Goal: Transaction & Acquisition: Purchase product/service

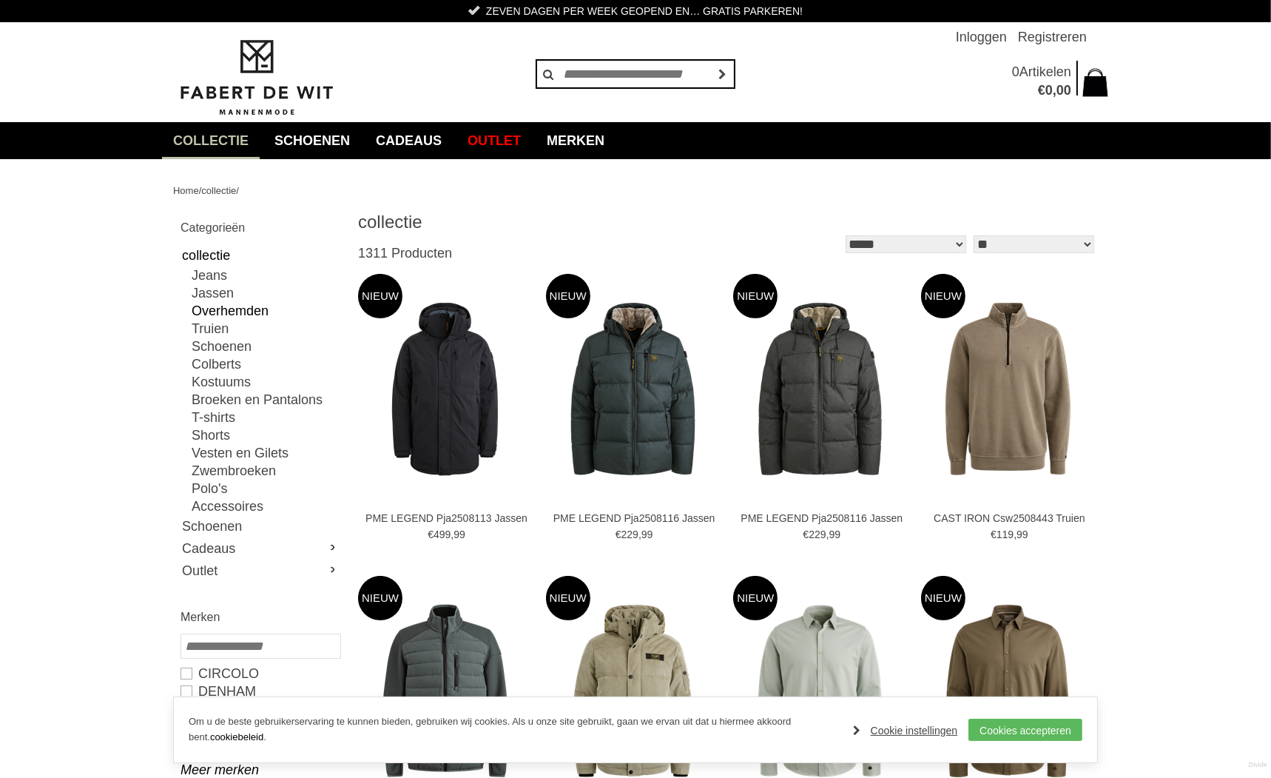
click at [235, 309] on link "Overhemden" at bounding box center [266, 311] width 148 height 18
type input "**"
type input "***"
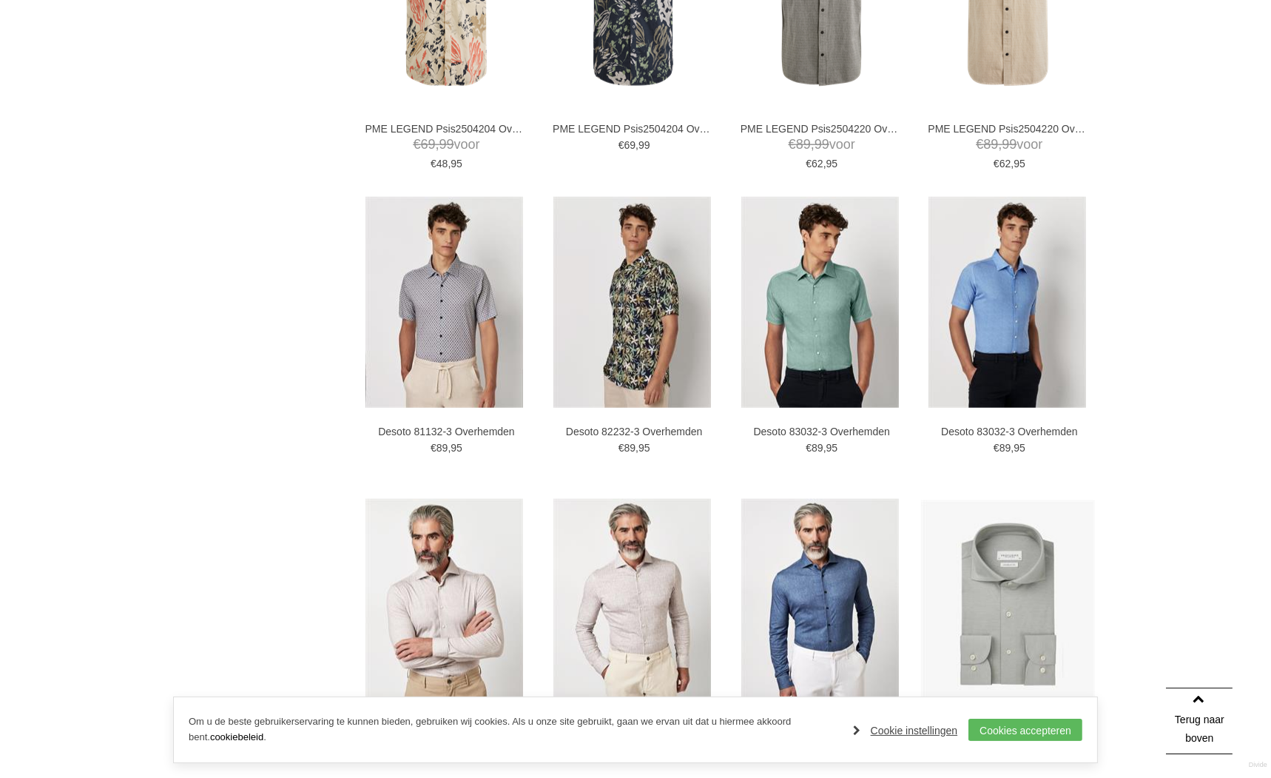
scroll to position [1997, 0]
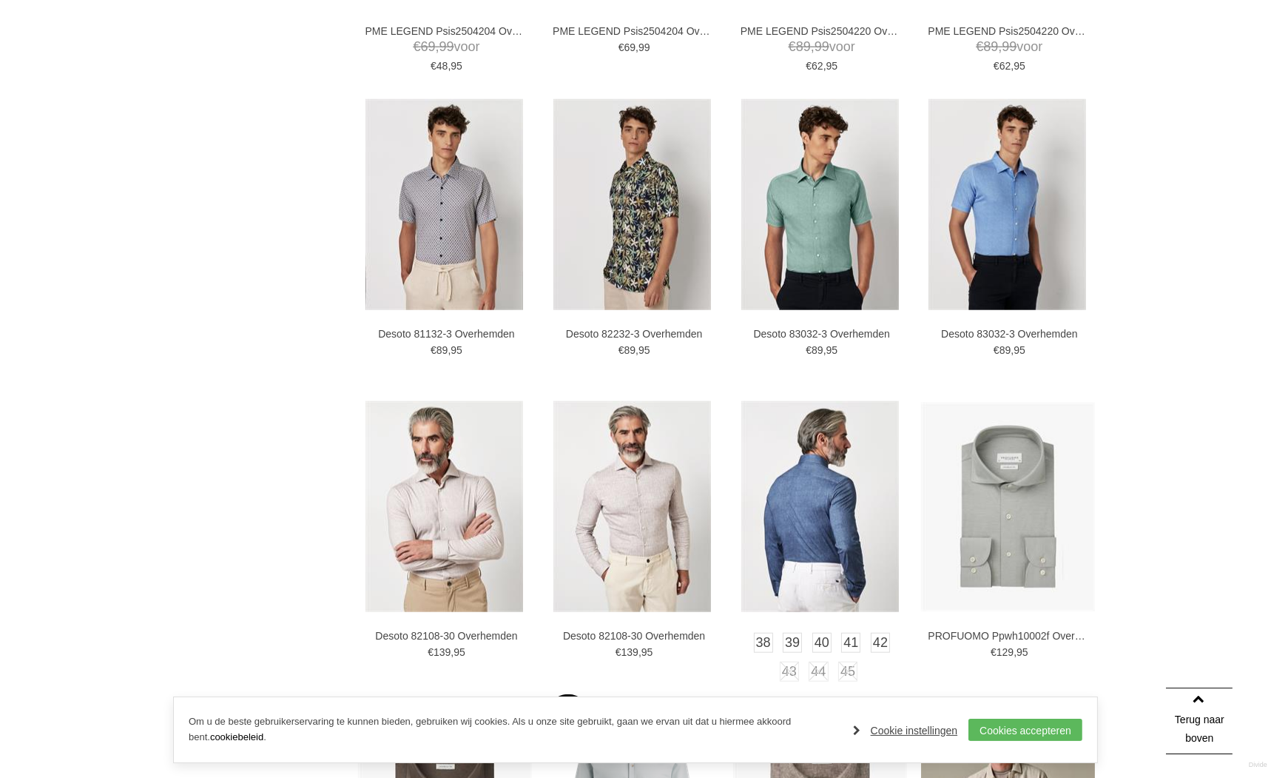
click at [847, 495] on img at bounding box center [821, 506] width 158 height 211
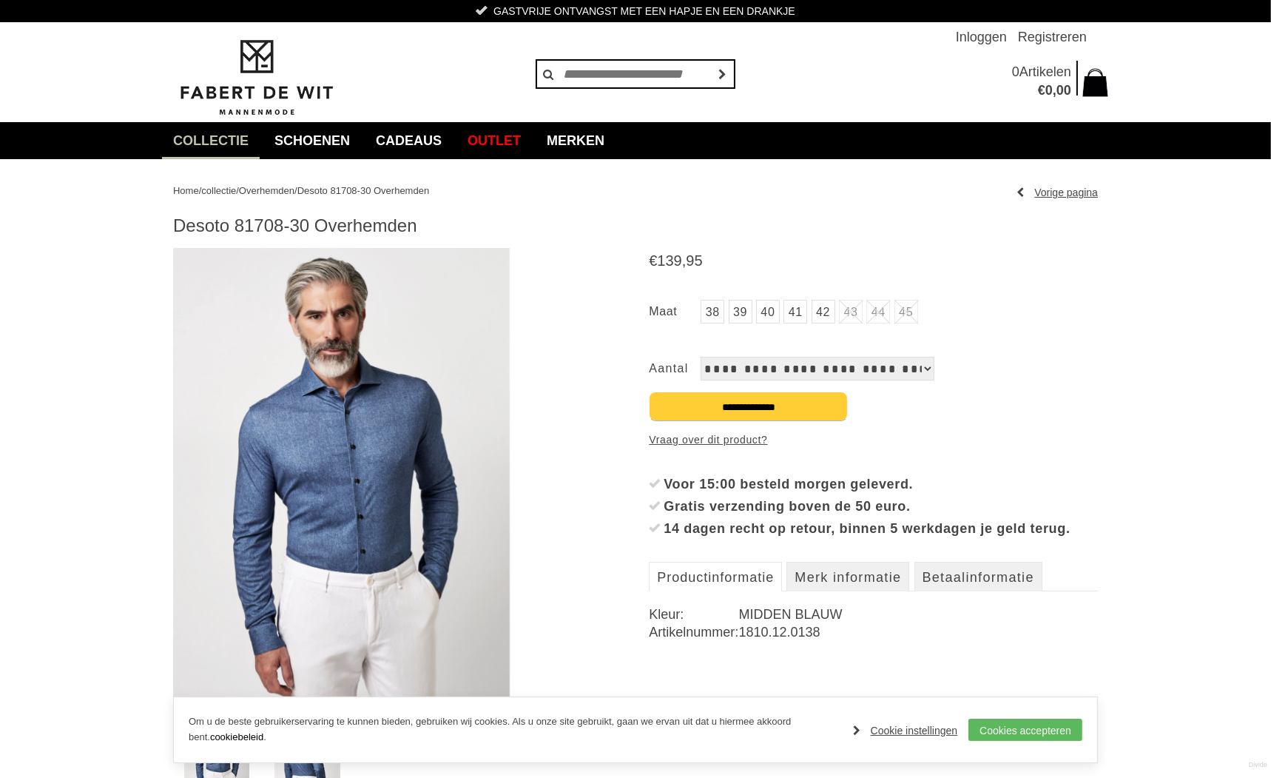
click at [379, 466] on img at bounding box center [341, 472] width 337 height 449
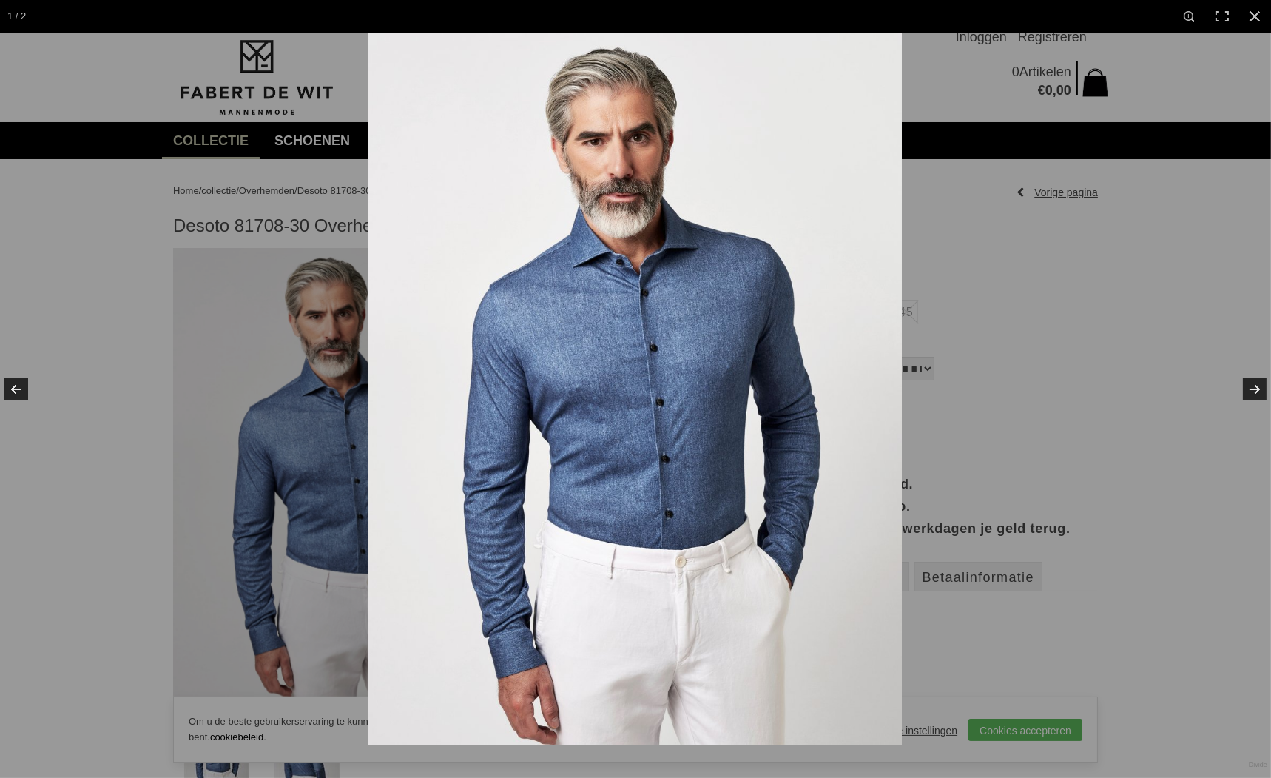
click at [678, 391] on img at bounding box center [636, 389] width 534 height 713
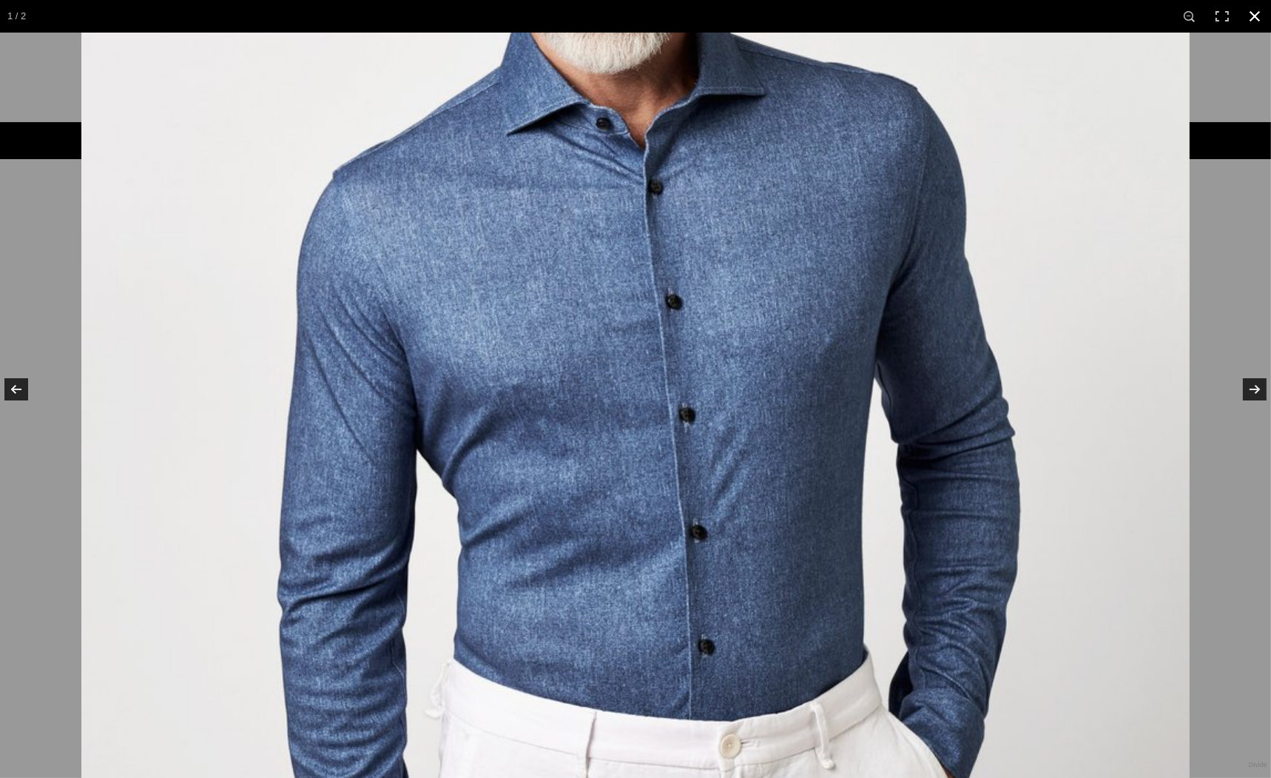
drag, startPoint x: 1254, startPoint y: 13, endPoint x: 1205, endPoint y: 68, distance: 74.4
click at [1254, 13] on link at bounding box center [1255, 16] width 33 height 33
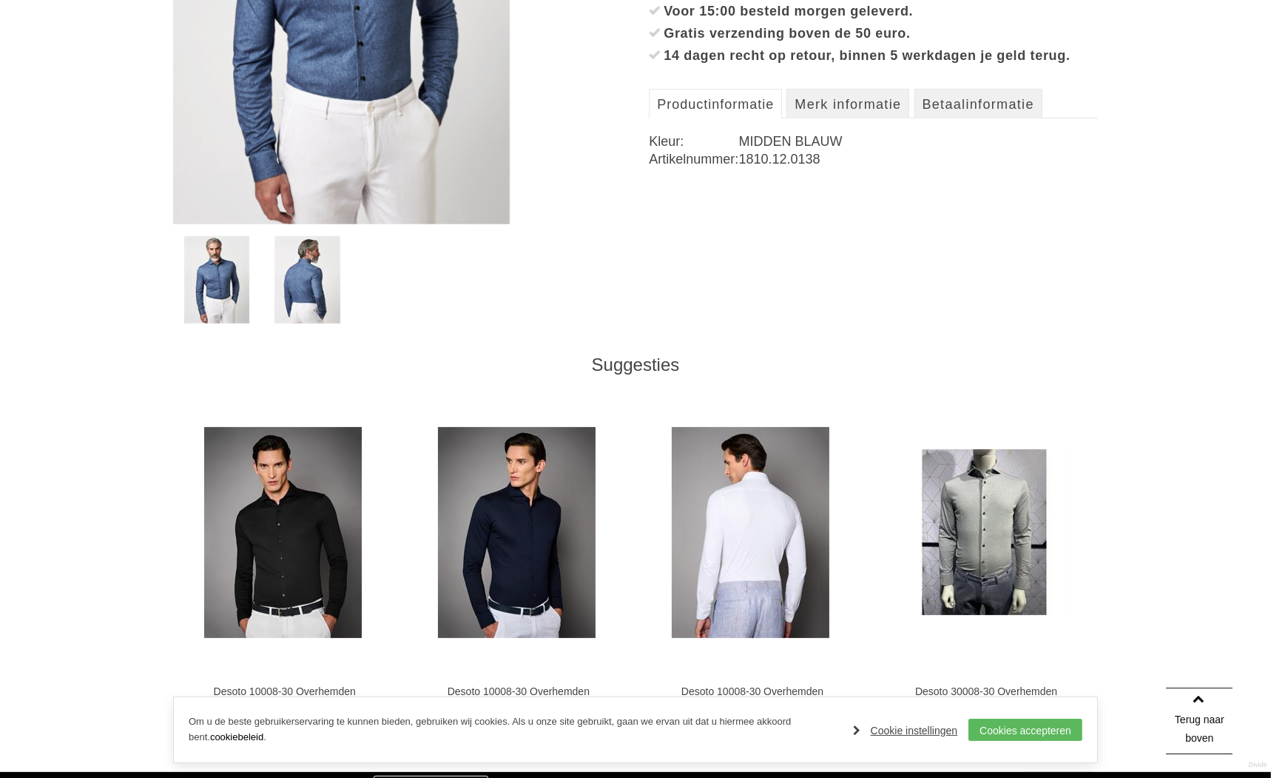
scroll to position [739, 0]
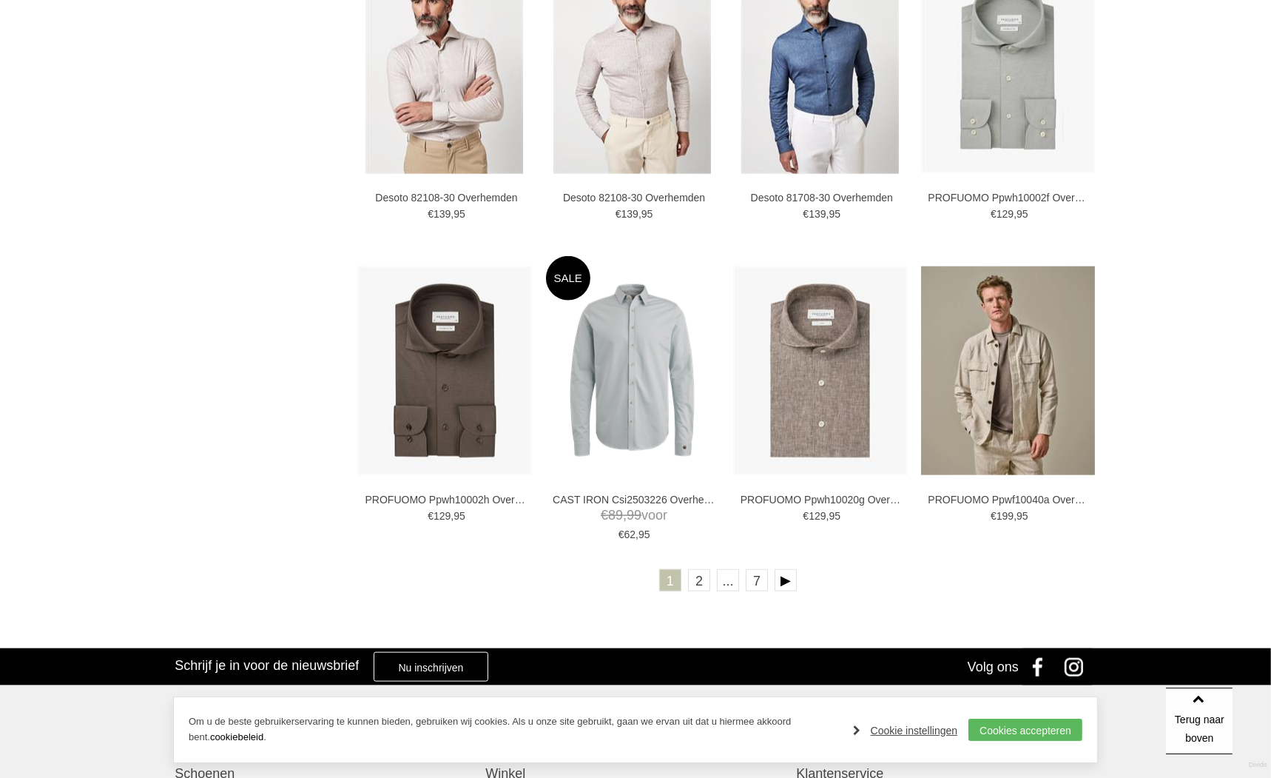
scroll to position [2442, 0]
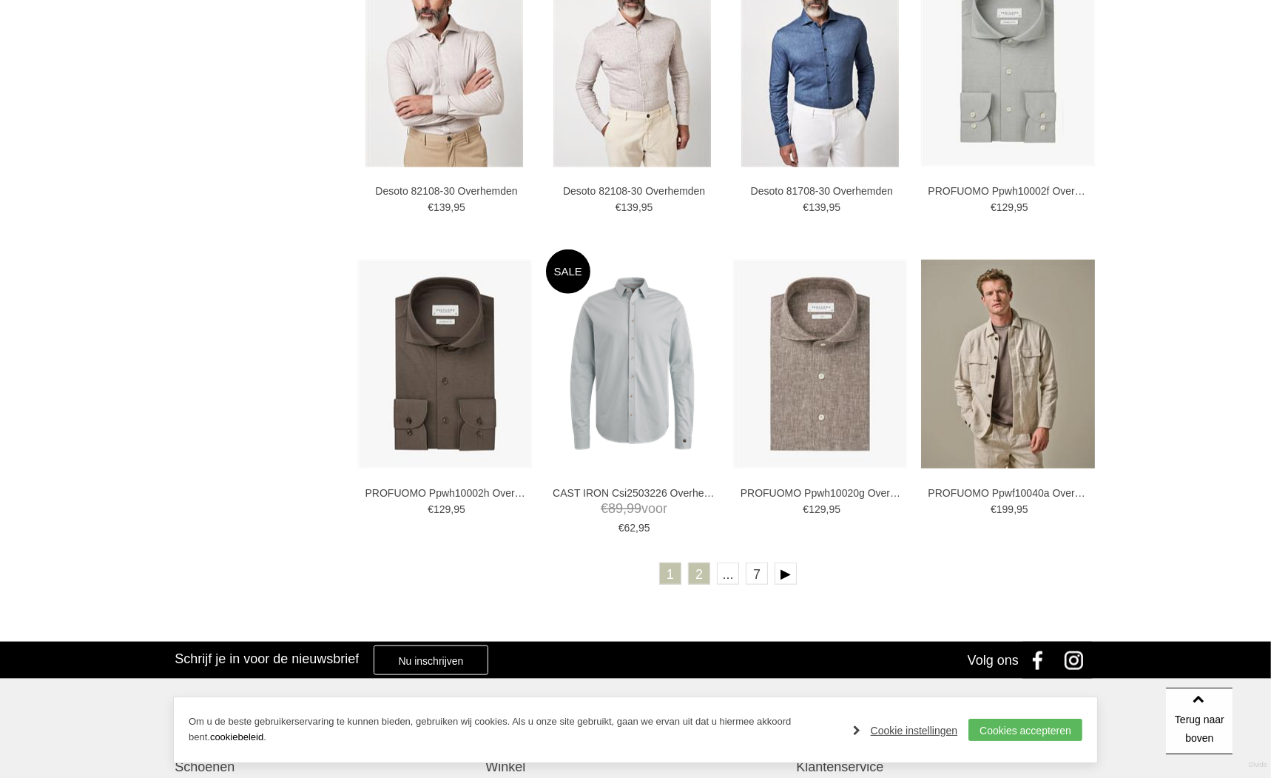
click at [695, 574] on link "2" at bounding box center [699, 573] width 22 height 22
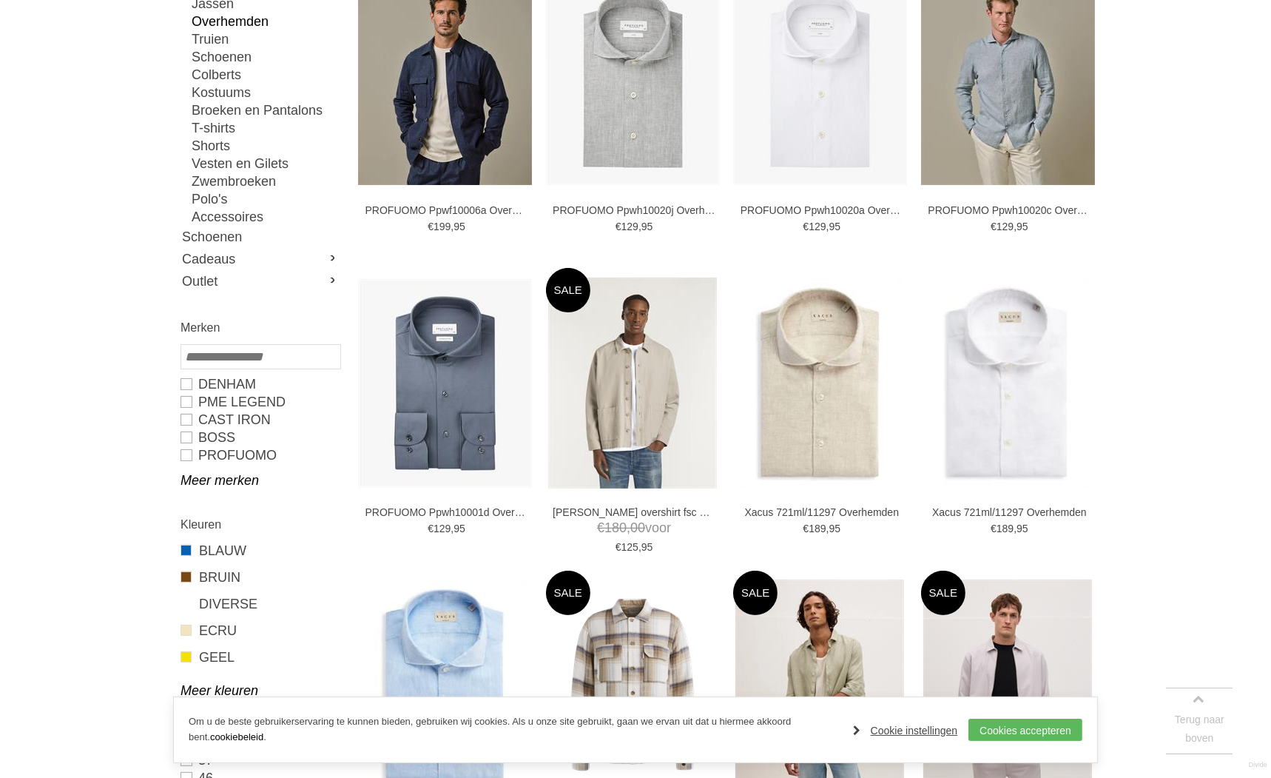
scroll to position [296, 0]
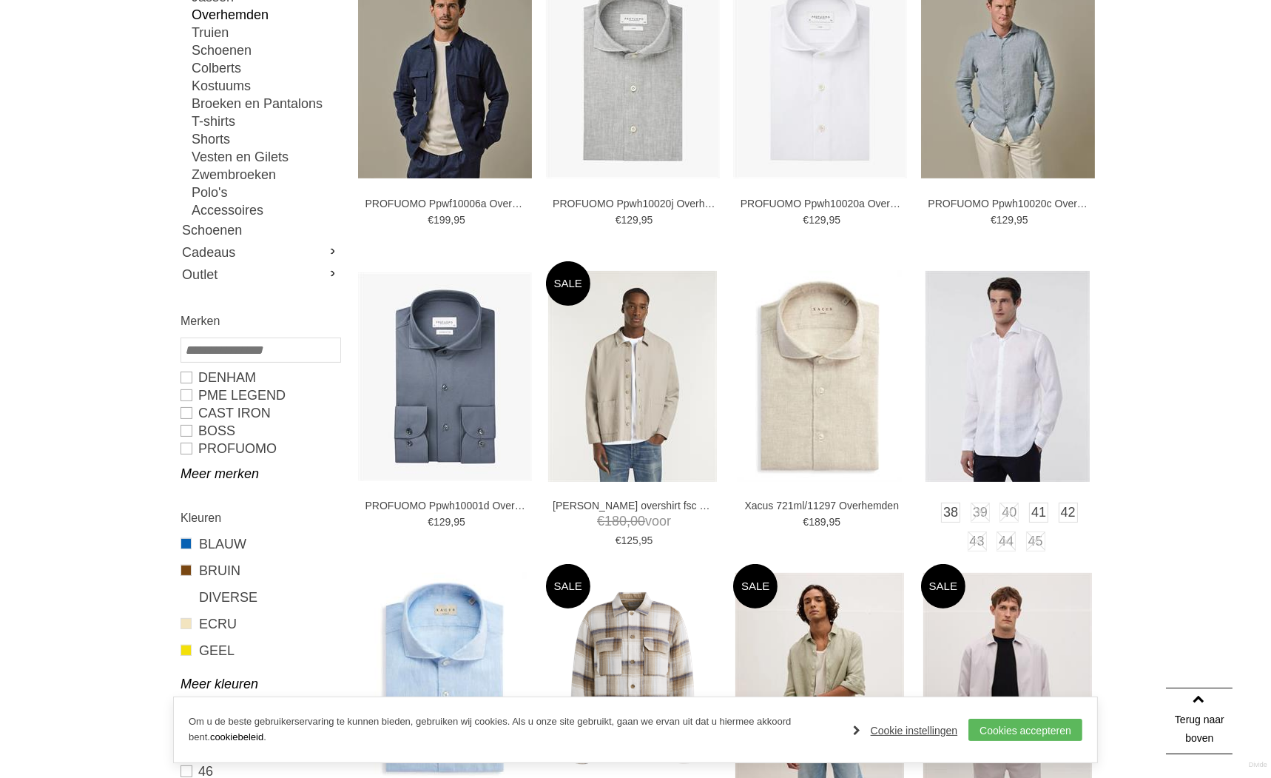
click at [1026, 401] on img at bounding box center [1008, 376] width 164 height 211
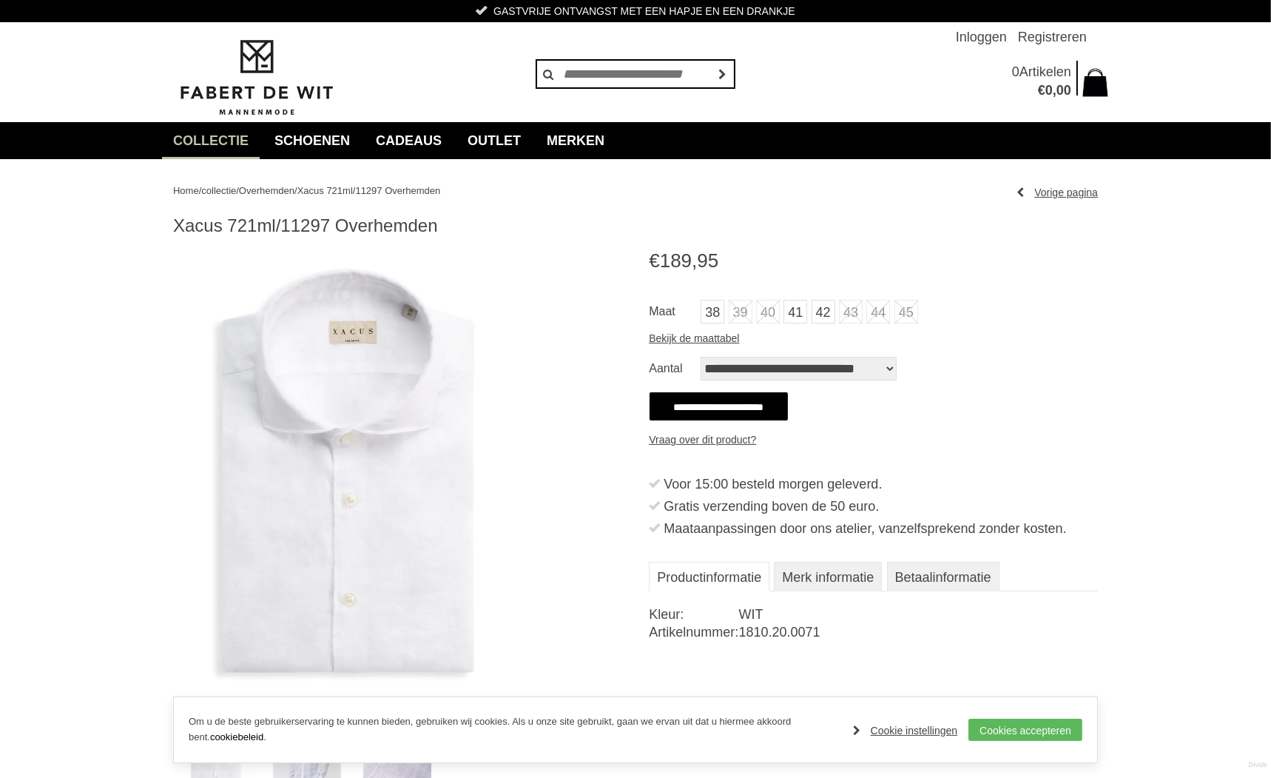
click at [357, 448] on img at bounding box center [347, 472] width 349 height 449
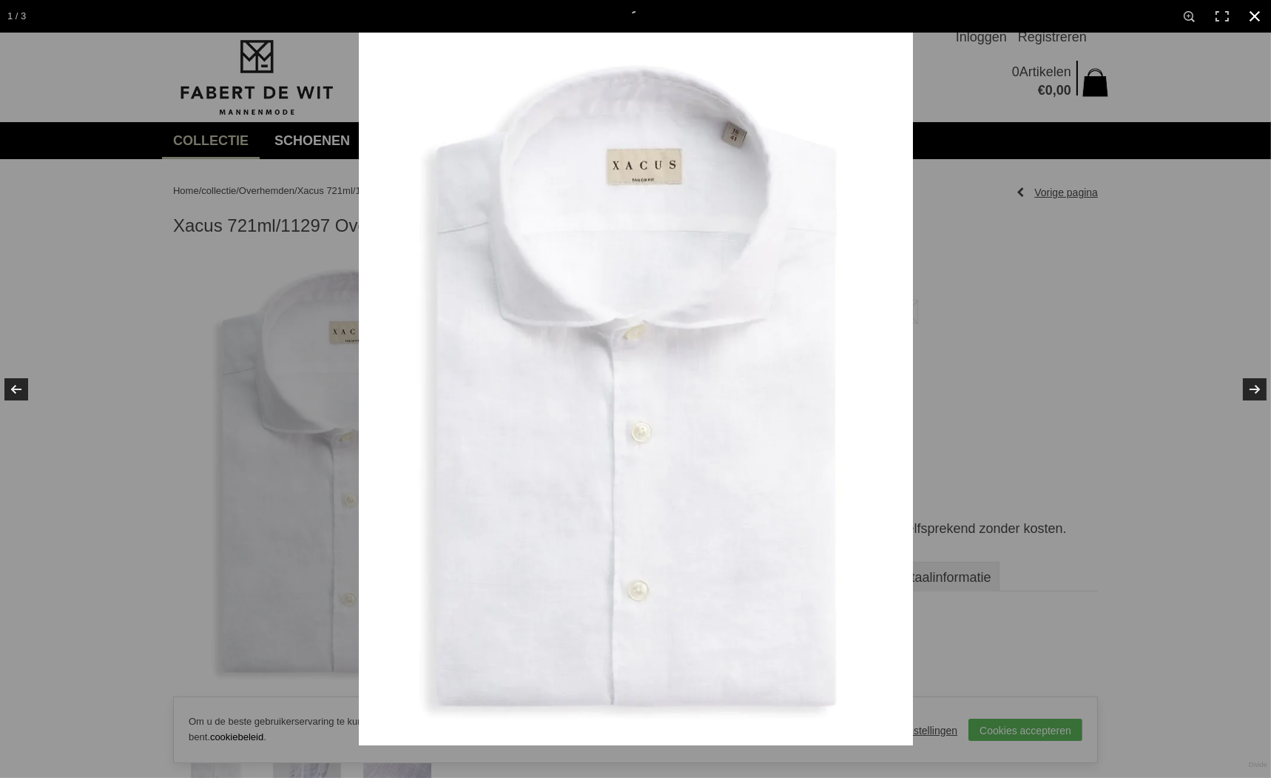
click at [1137, 202] on div at bounding box center [994, 422] width 1271 height 778
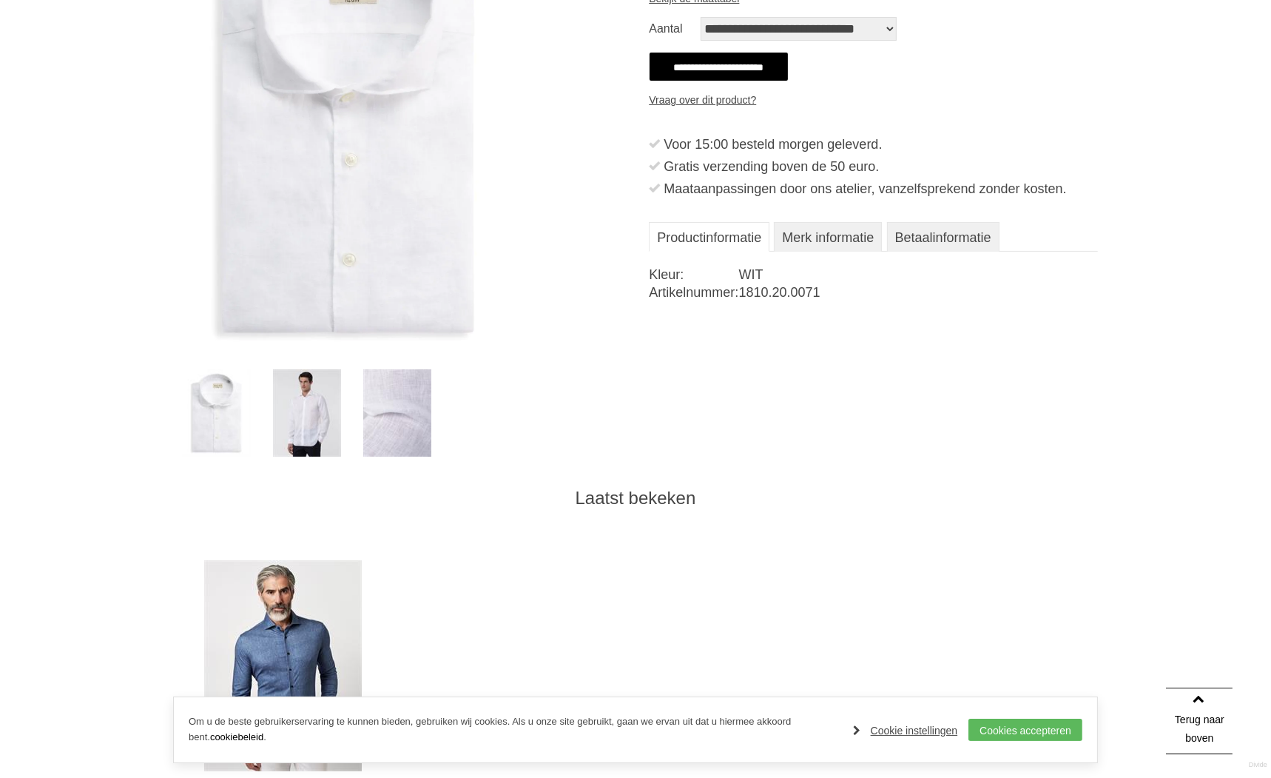
scroll to position [370, 0]
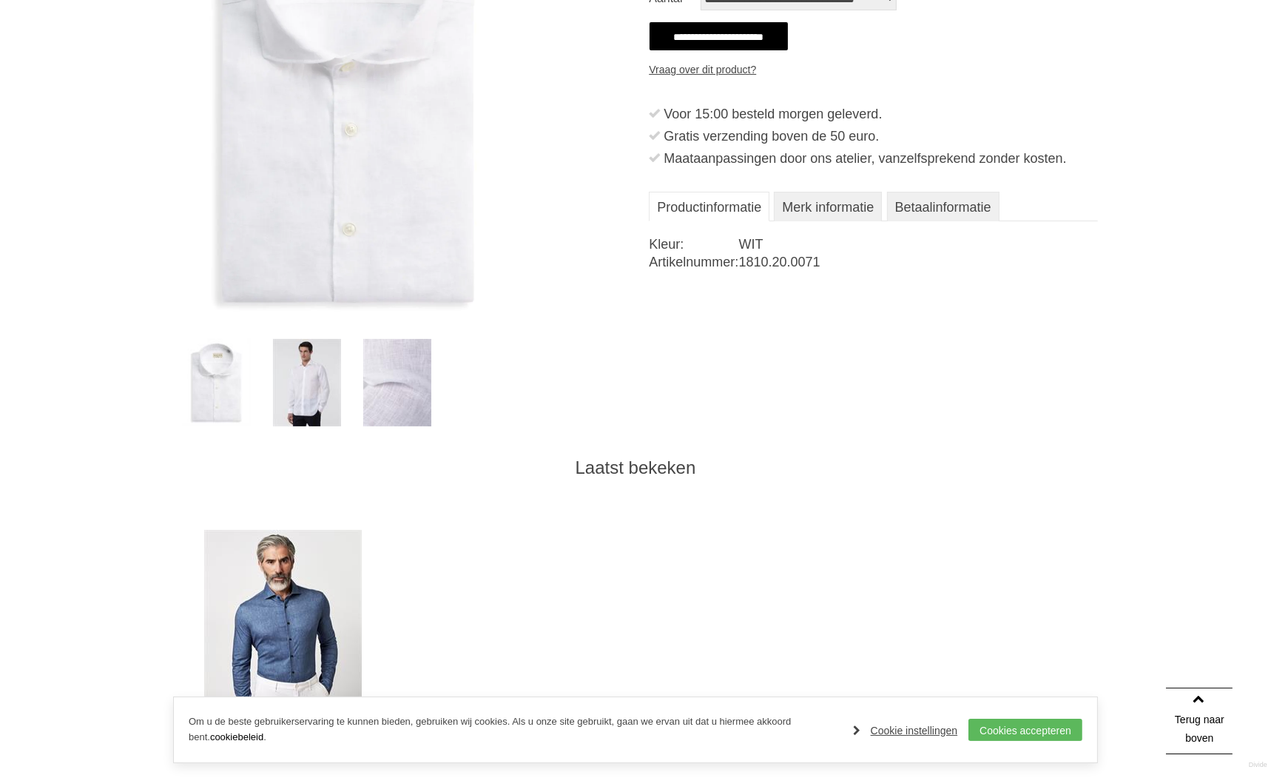
click at [383, 381] on img at bounding box center [397, 382] width 68 height 87
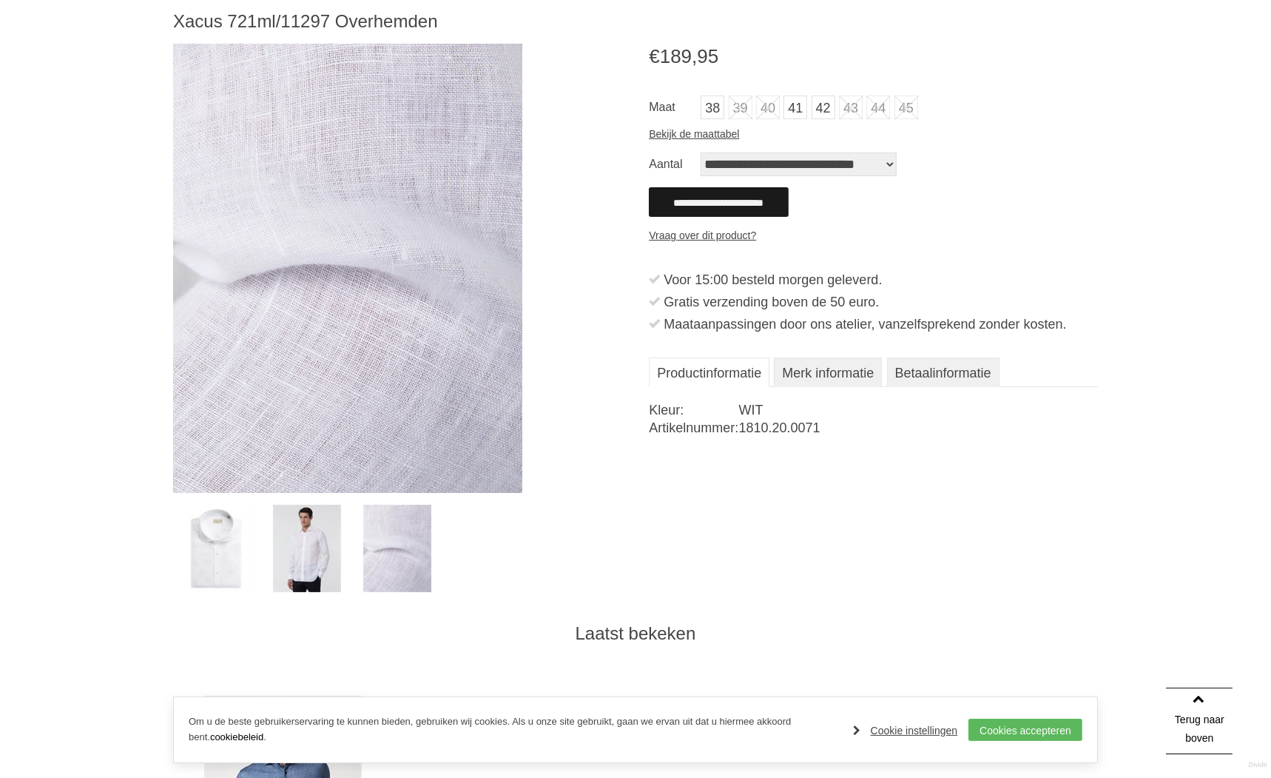
scroll to position [0, 0]
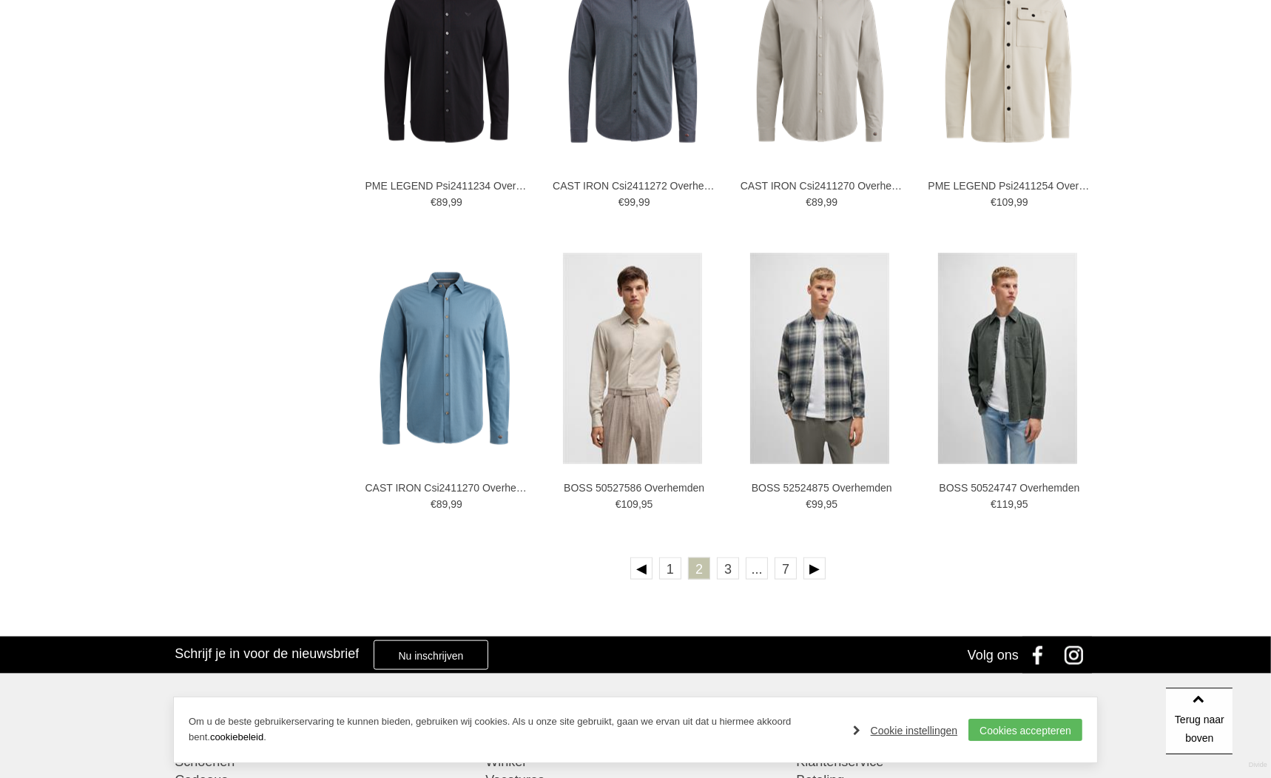
scroll to position [2590, 0]
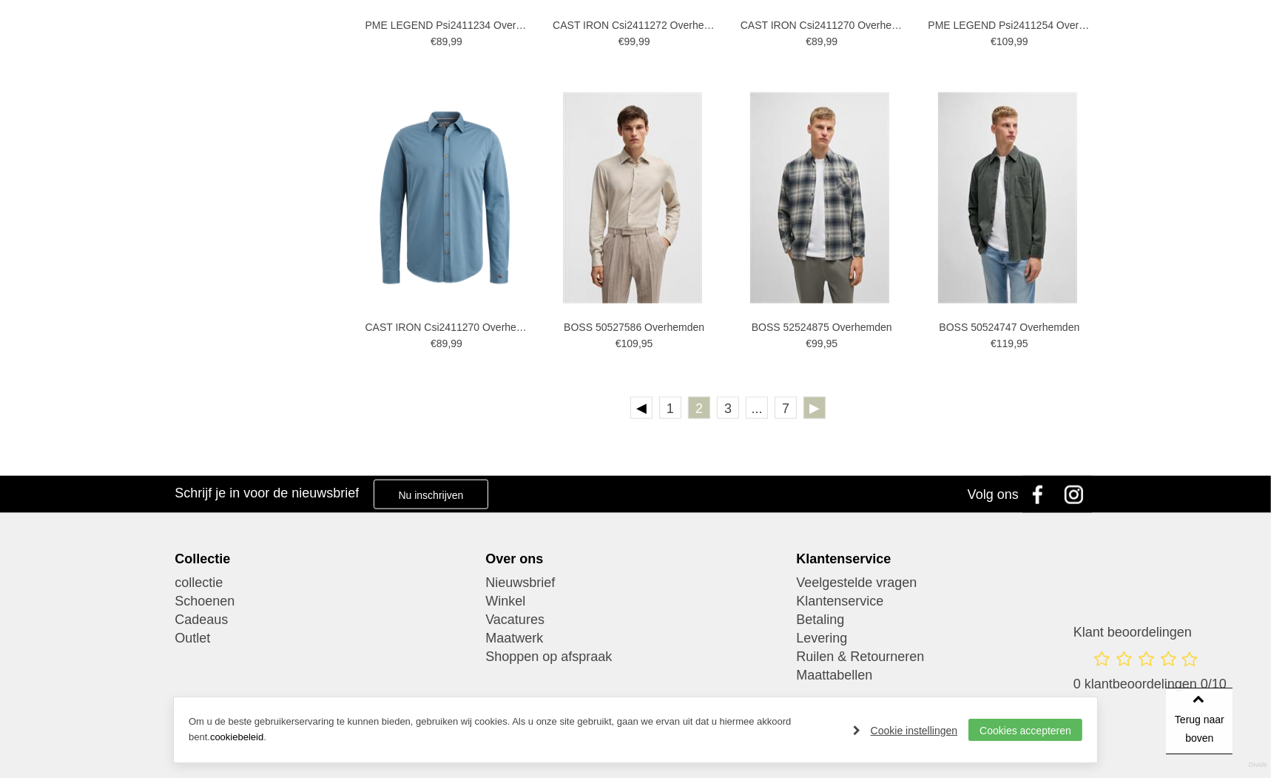
click at [818, 414] on link at bounding box center [815, 408] width 22 height 22
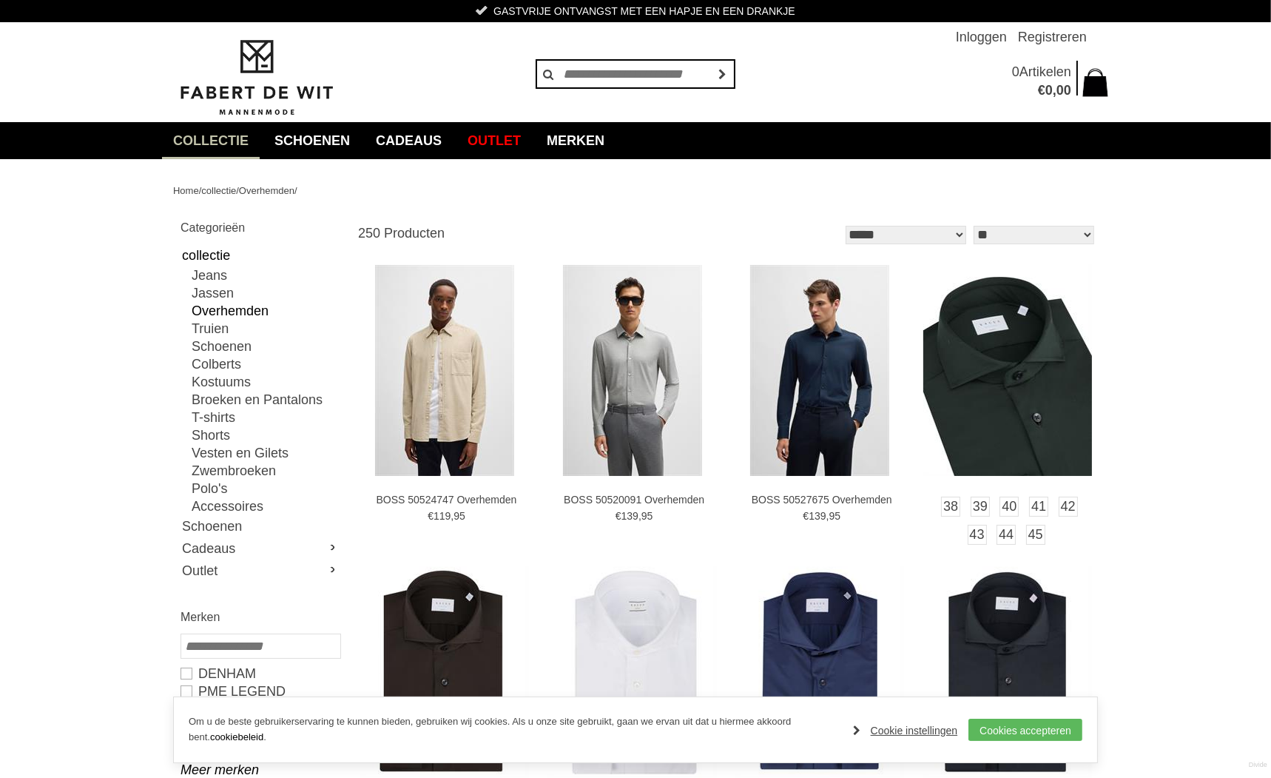
click at [1038, 386] on img at bounding box center [1008, 370] width 169 height 211
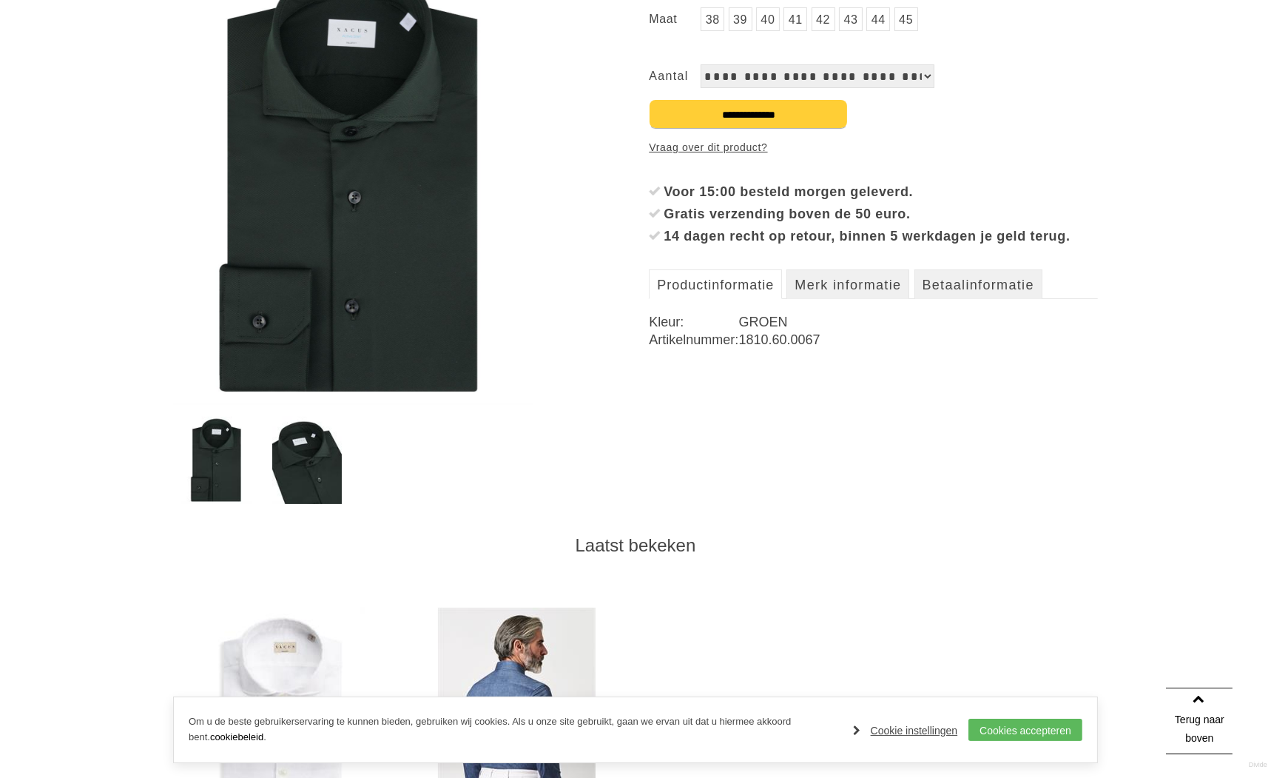
scroll to position [218, 0]
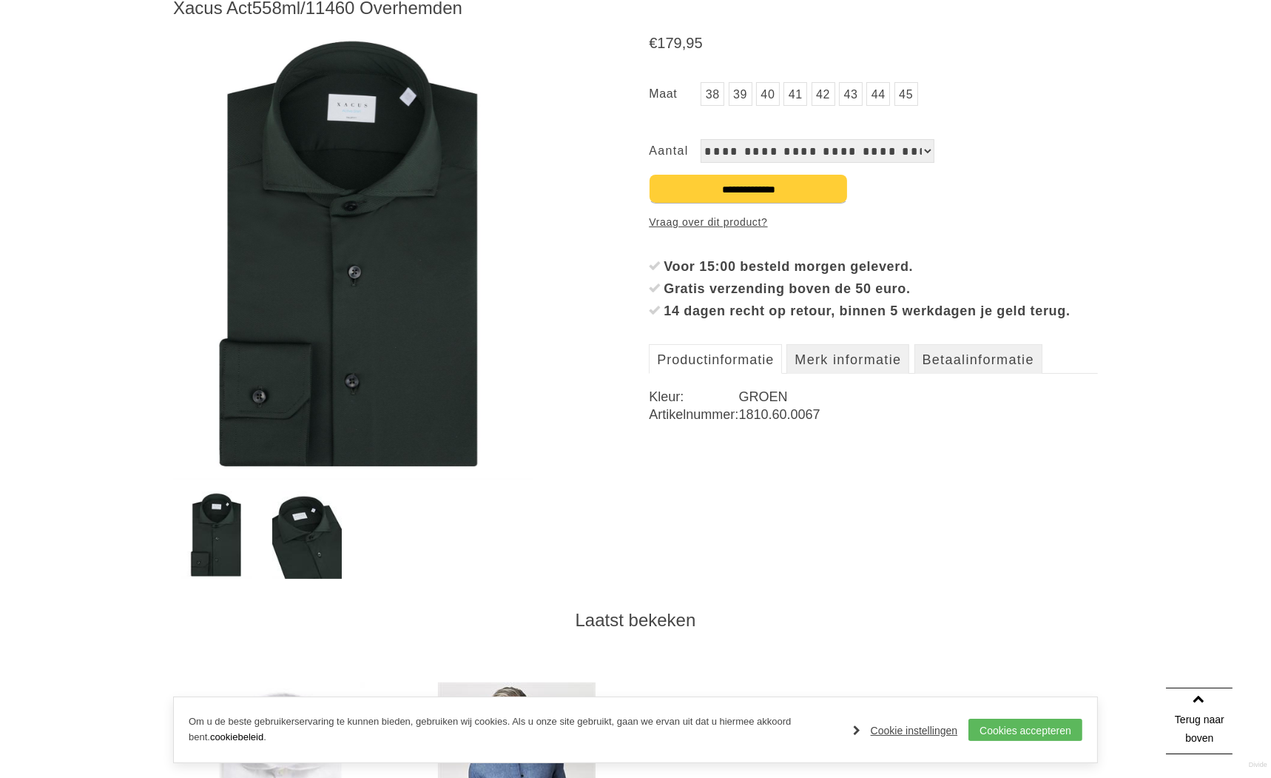
click at [380, 264] on img at bounding box center [353, 254] width 360 height 449
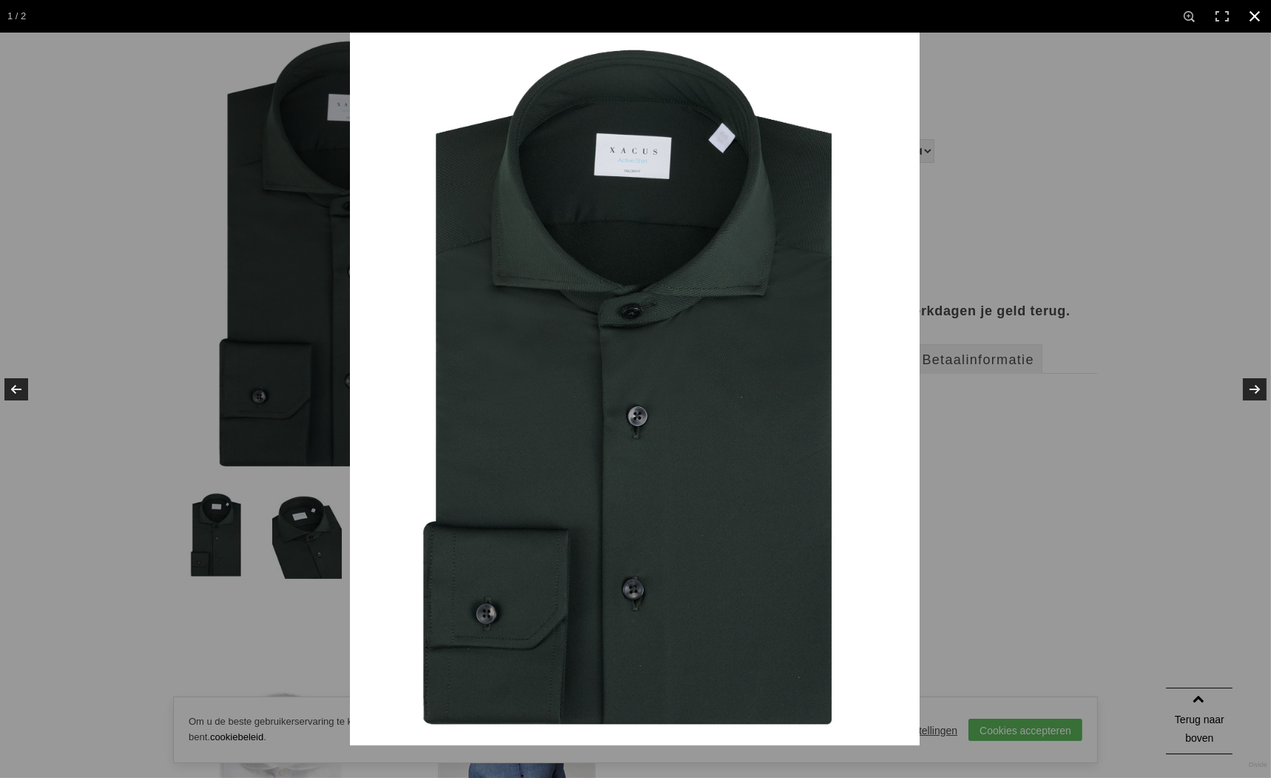
click at [1153, 448] on div at bounding box center [985, 422] width 1271 height 778
click at [1249, 15] on link at bounding box center [1255, 16] width 33 height 33
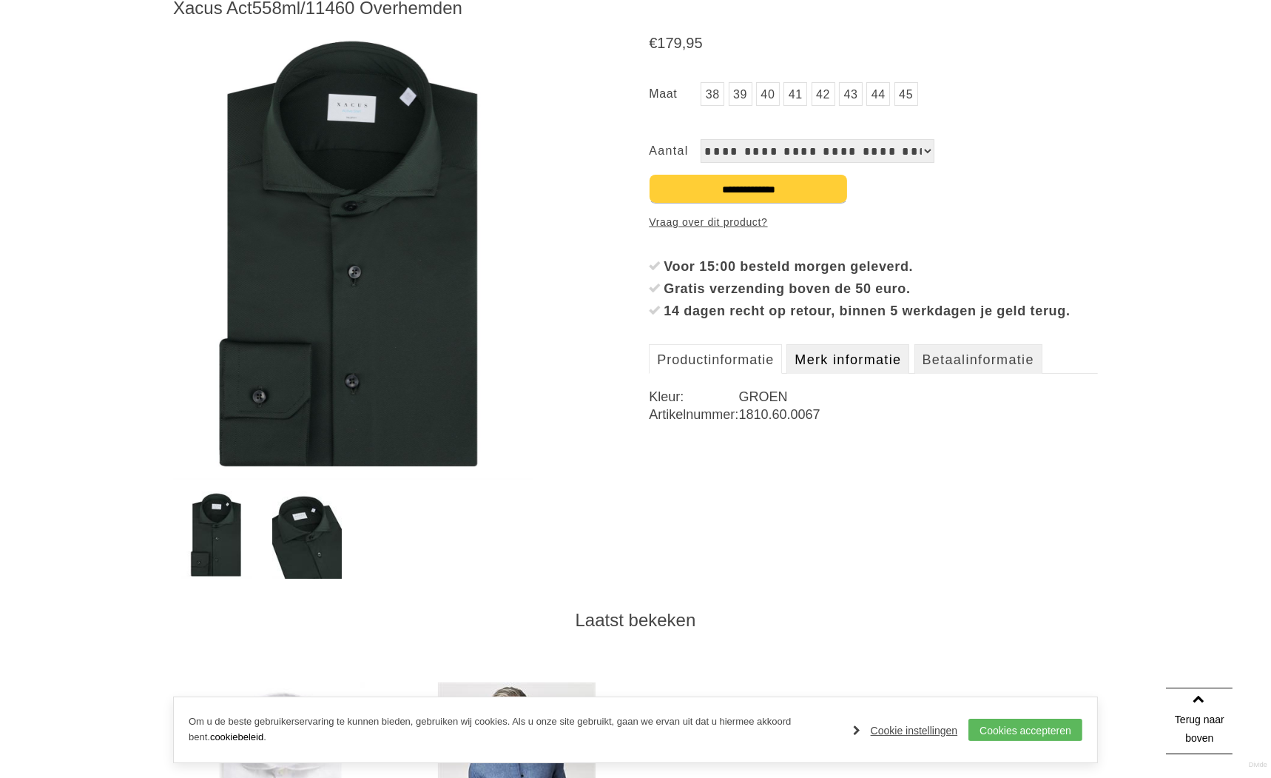
click at [875, 374] on link "Merk informatie" at bounding box center [848, 359] width 123 height 30
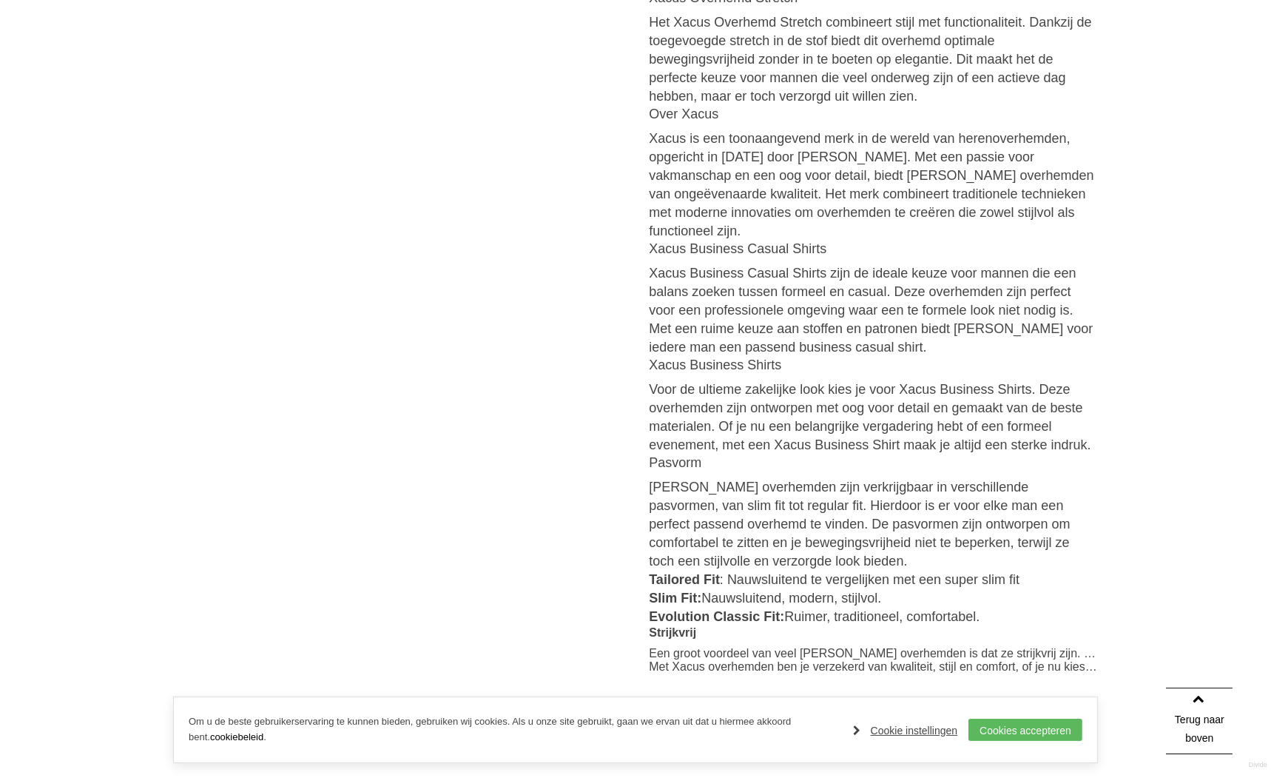
scroll to position [957, 0]
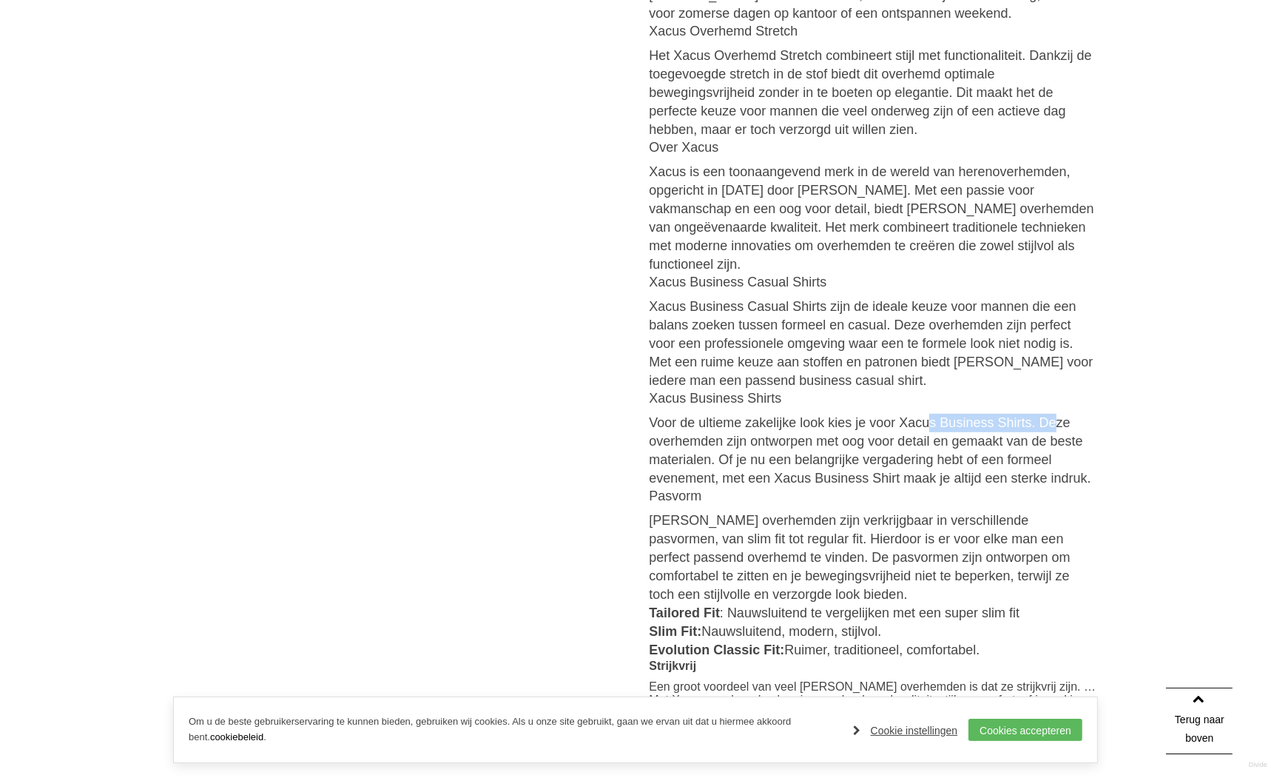
drag, startPoint x: 898, startPoint y: 421, endPoint x: 1026, endPoint y: 429, distance: 127.5
click at [1026, 429] on div "Xacus Business Shirts Voor de ultieme zakelijke look kies je voor Xacus Busines…" at bounding box center [873, 524] width 449 height 269
